Goal: Find specific page/section: Find specific page/section

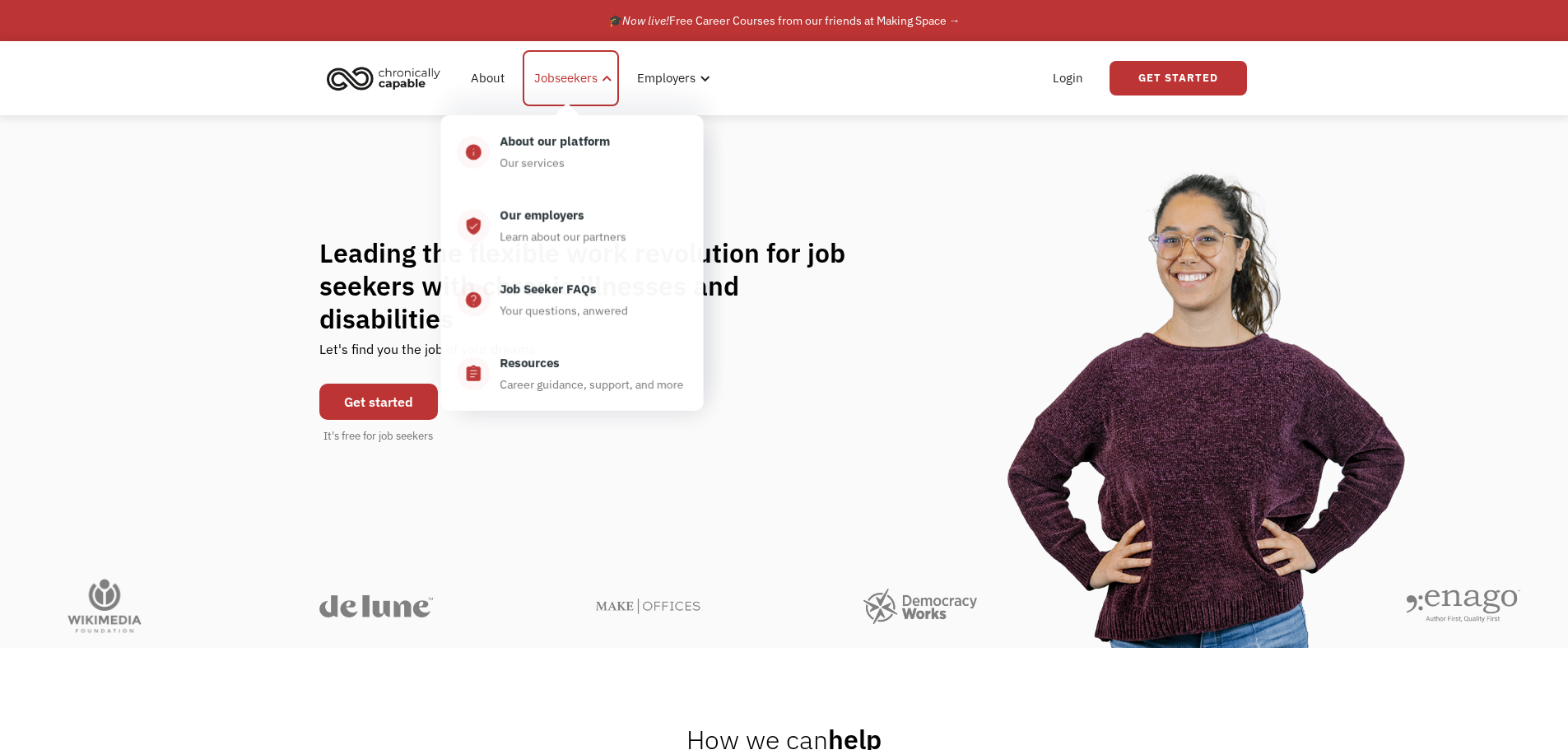
click at [568, 85] on div "Jobseekers" at bounding box center [565, 78] width 63 height 20
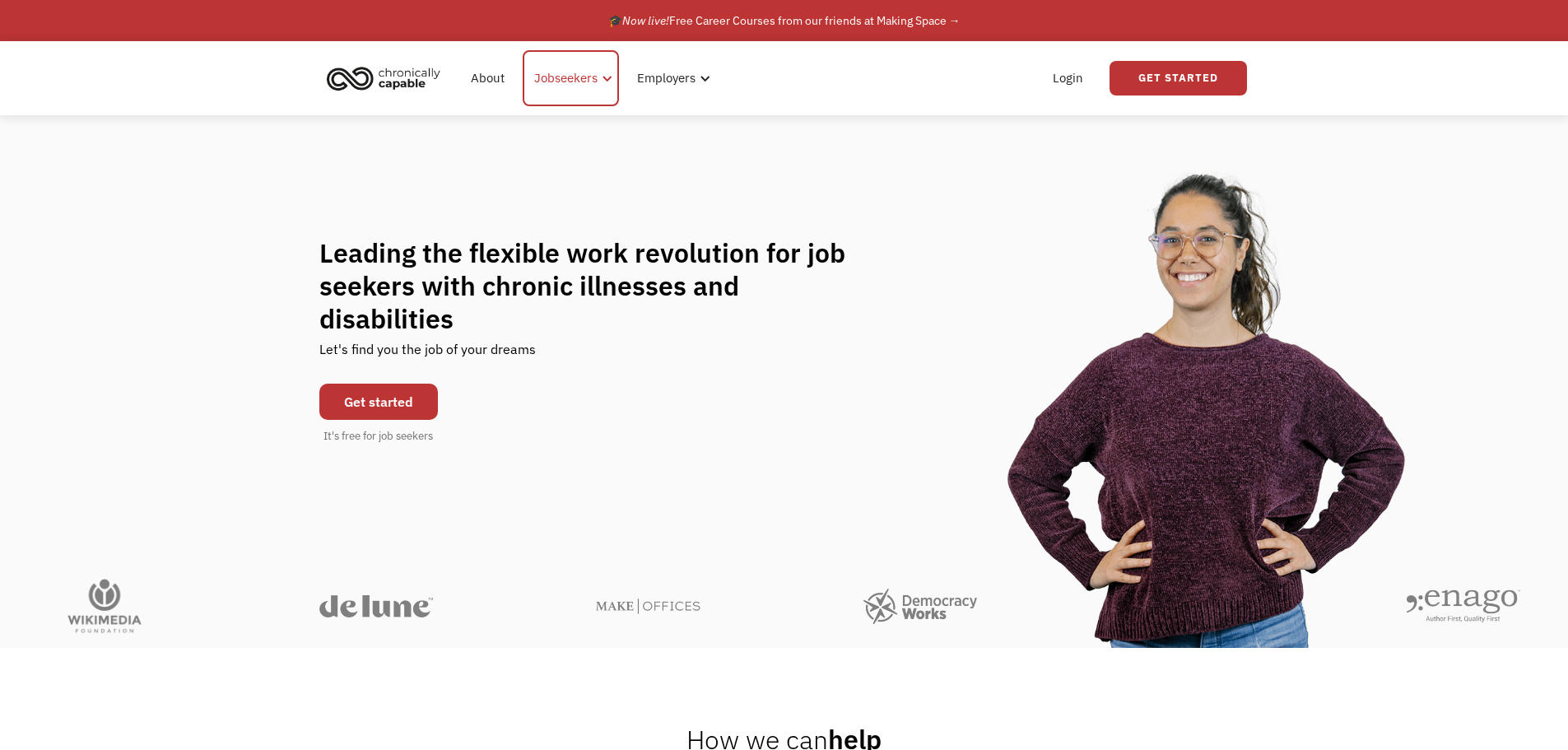
click at [568, 85] on div "Jobseekers" at bounding box center [565, 78] width 63 height 20
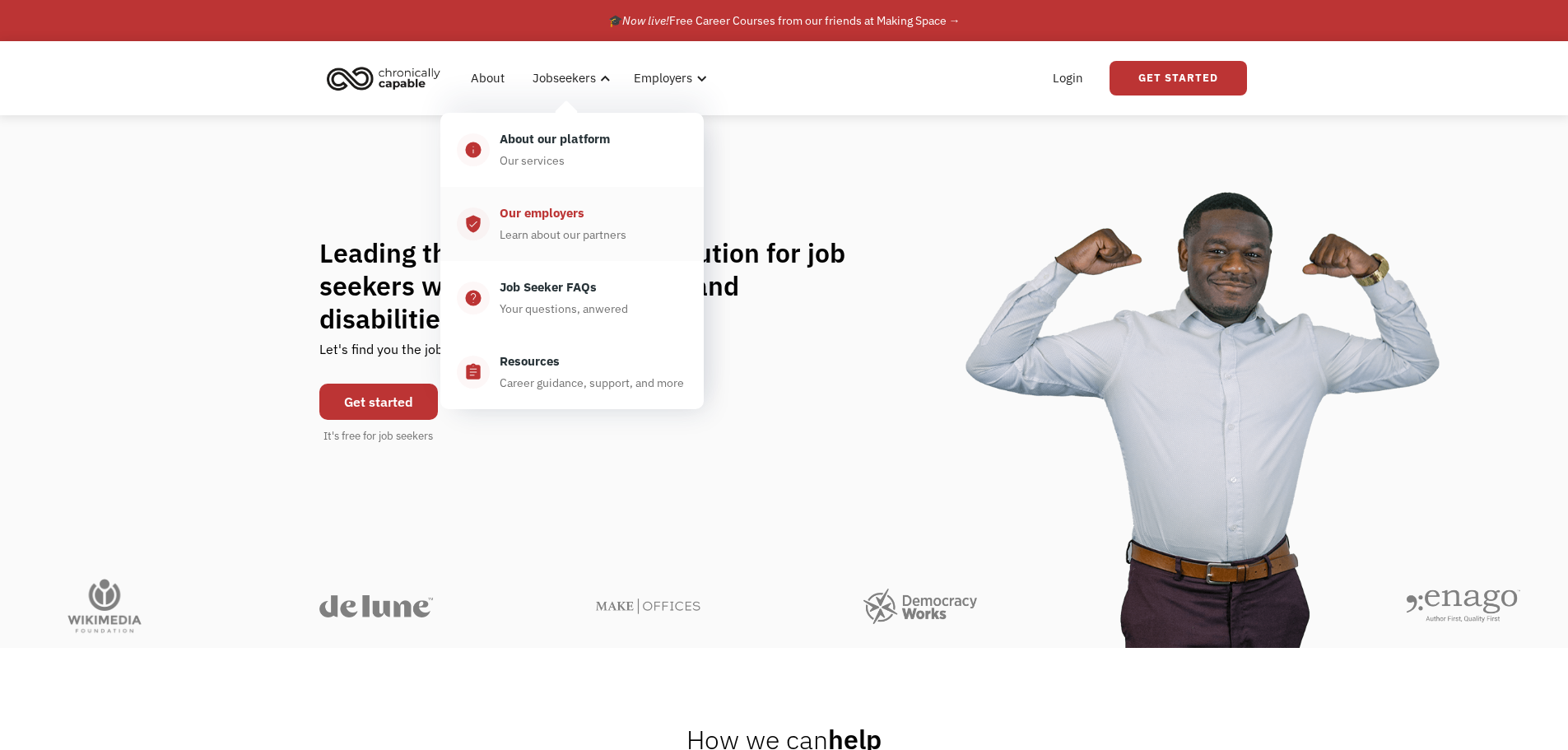
click at [575, 226] on div "Our employers Learn about our partners" at bounding box center [589, 224] width 198 height 41
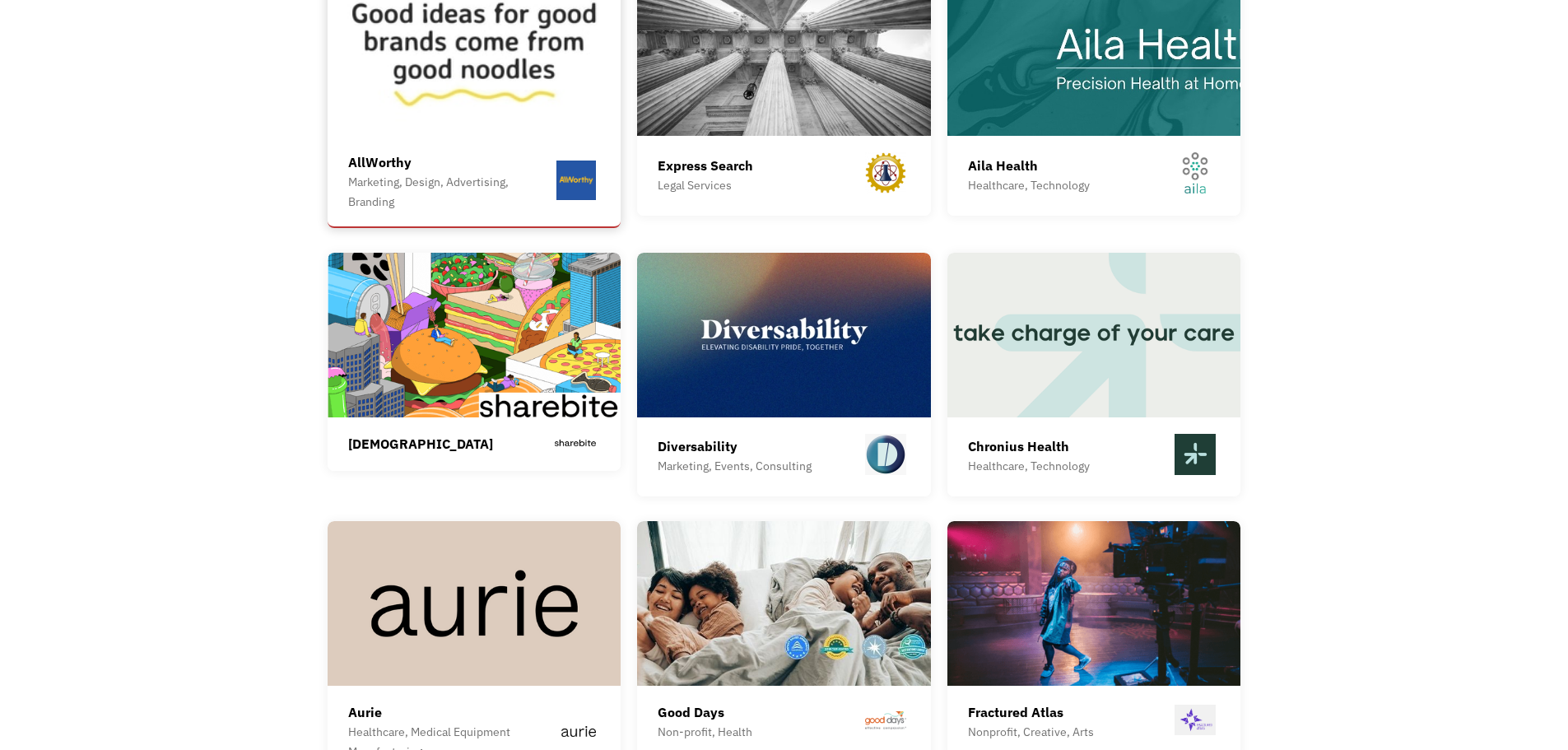
scroll to position [3871, 0]
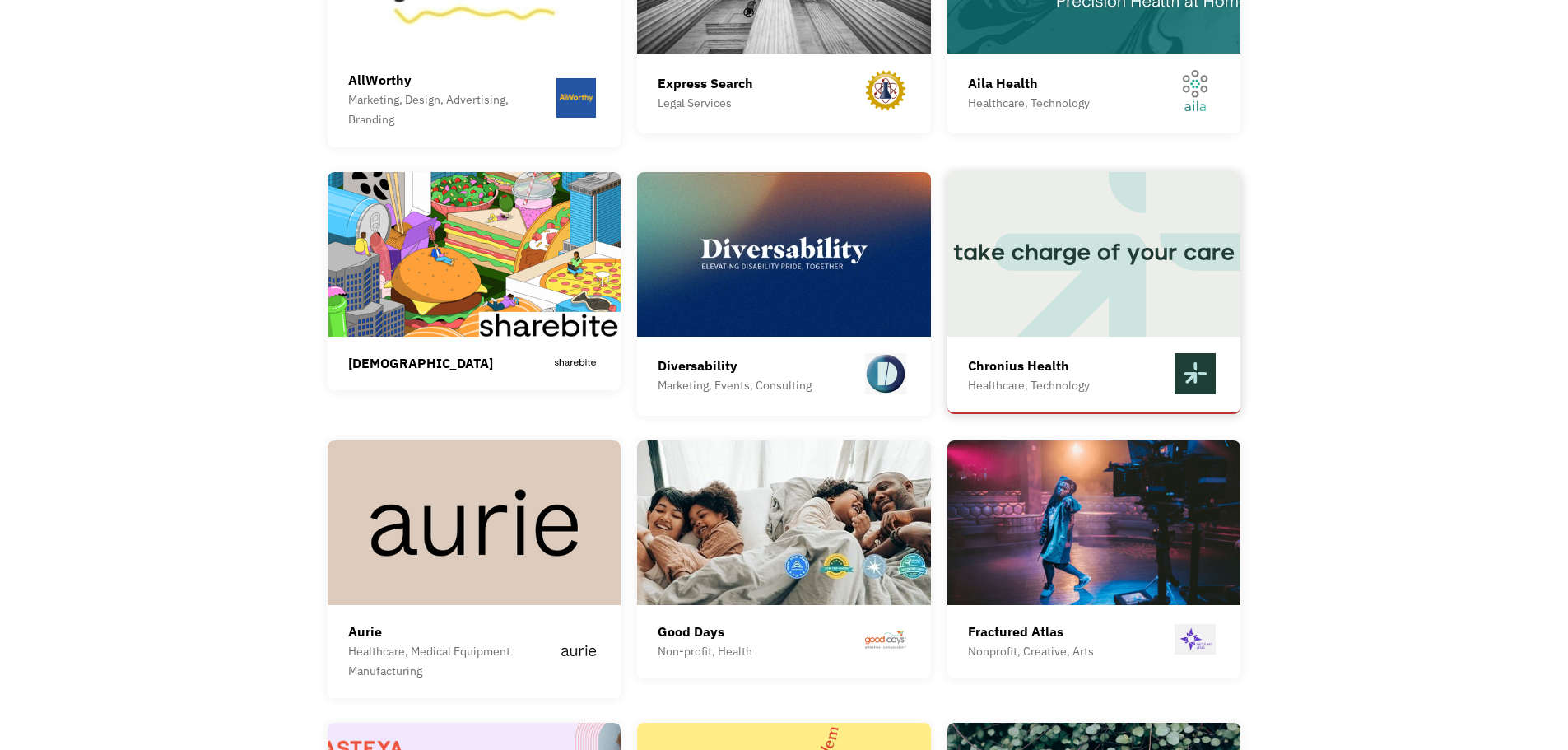
click at [1037, 375] on div "Healthcare, Technology" at bounding box center [1029, 385] width 122 height 20
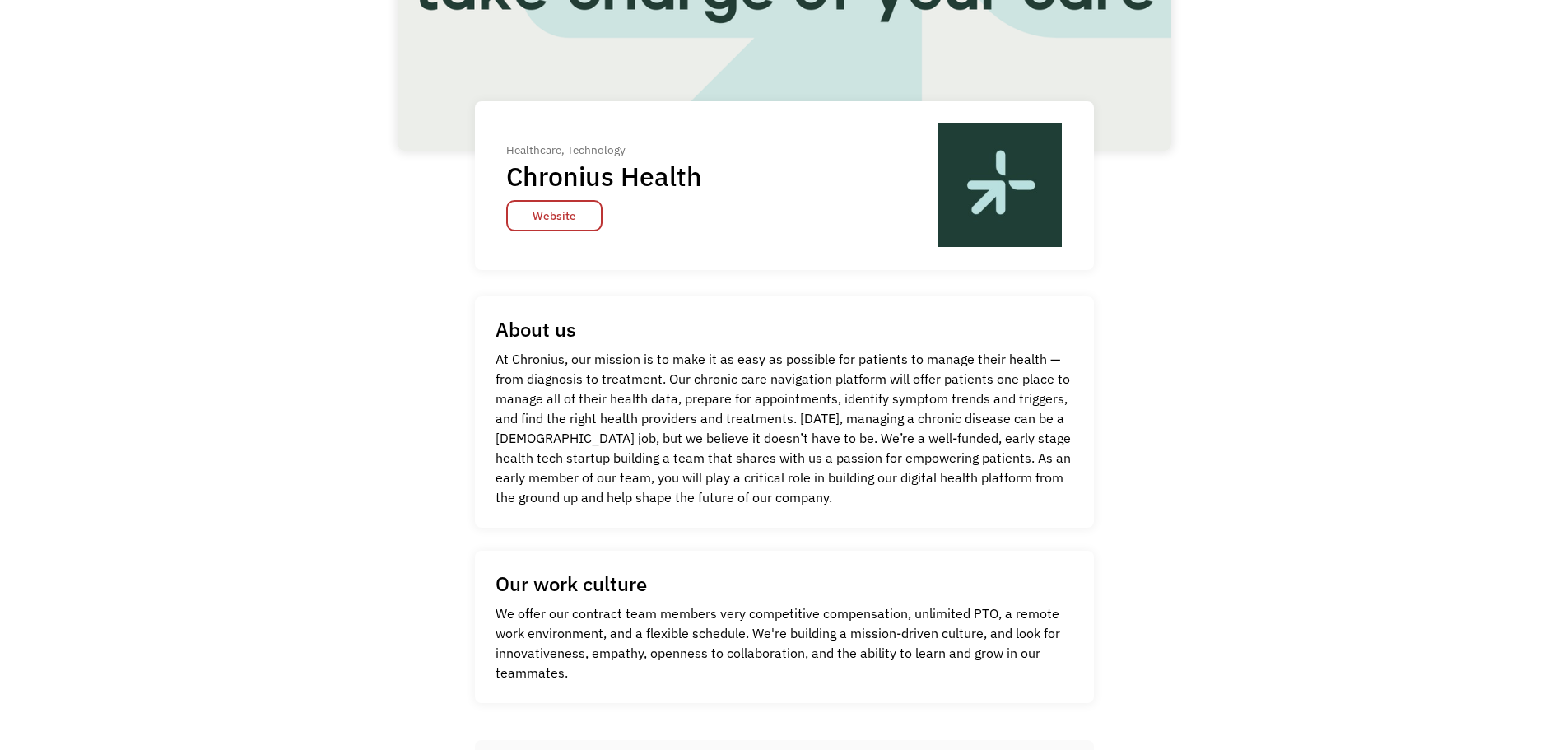
scroll to position [247, 0]
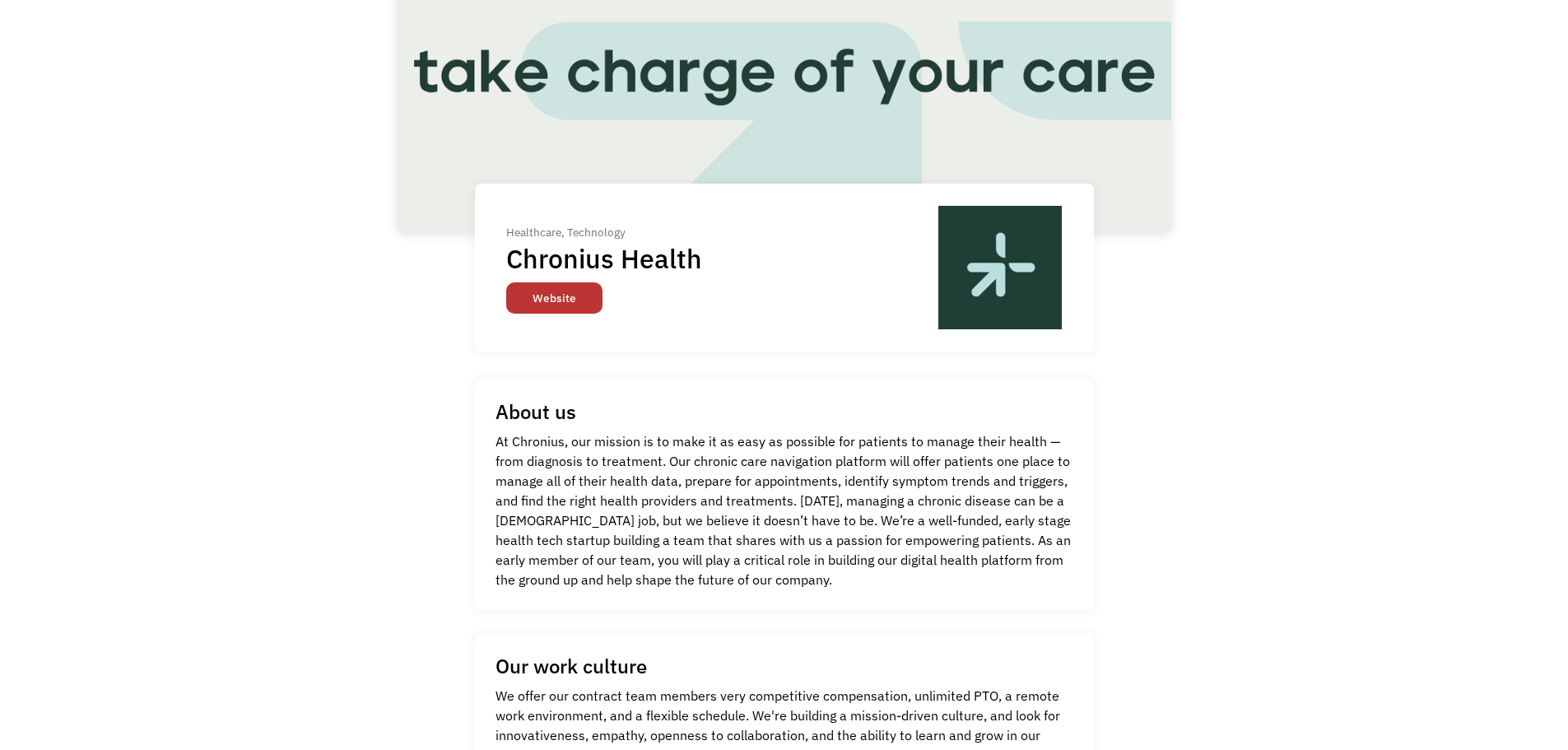
click at [533, 297] on link "Website" at bounding box center [554, 298] width 96 height 31
